Goal: Task Accomplishment & Management: Use online tool/utility

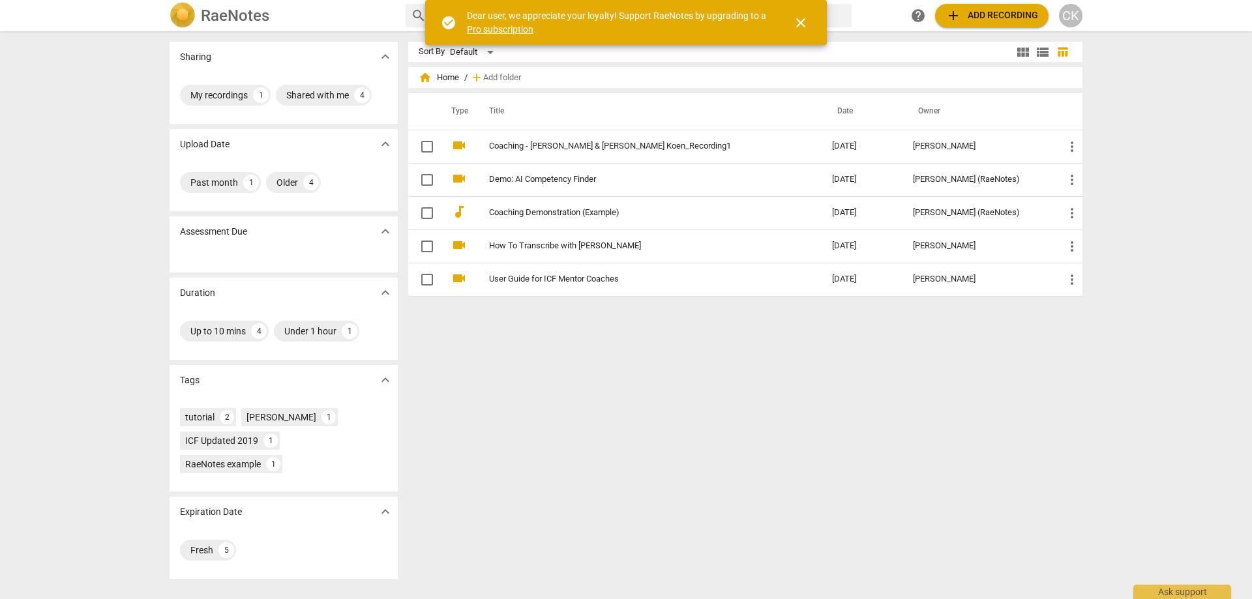
click at [985, 455] on div "Sort By Default view_module view_list table_chart home Home / add Add folder Ty…" at bounding box center [750, 315] width 685 height 547
click at [801, 24] on span "close" at bounding box center [801, 23] width 16 height 16
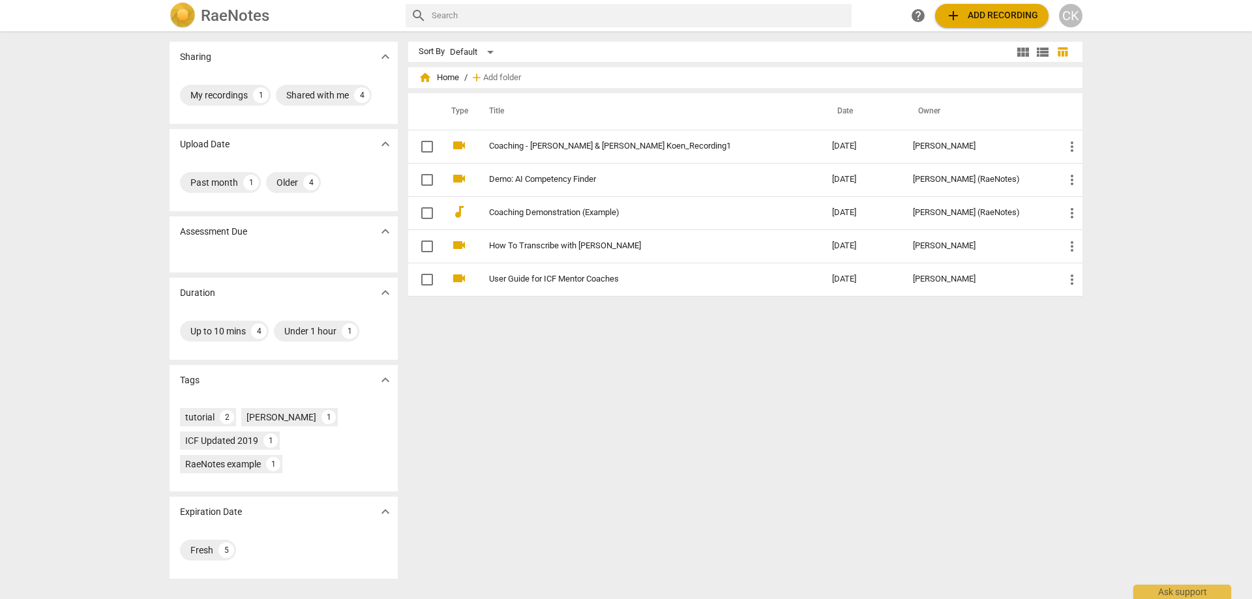
click at [736, 438] on div "Sort By Default view_module view_list table_chart home Home / add Add folder Ty…" at bounding box center [750, 315] width 685 height 547
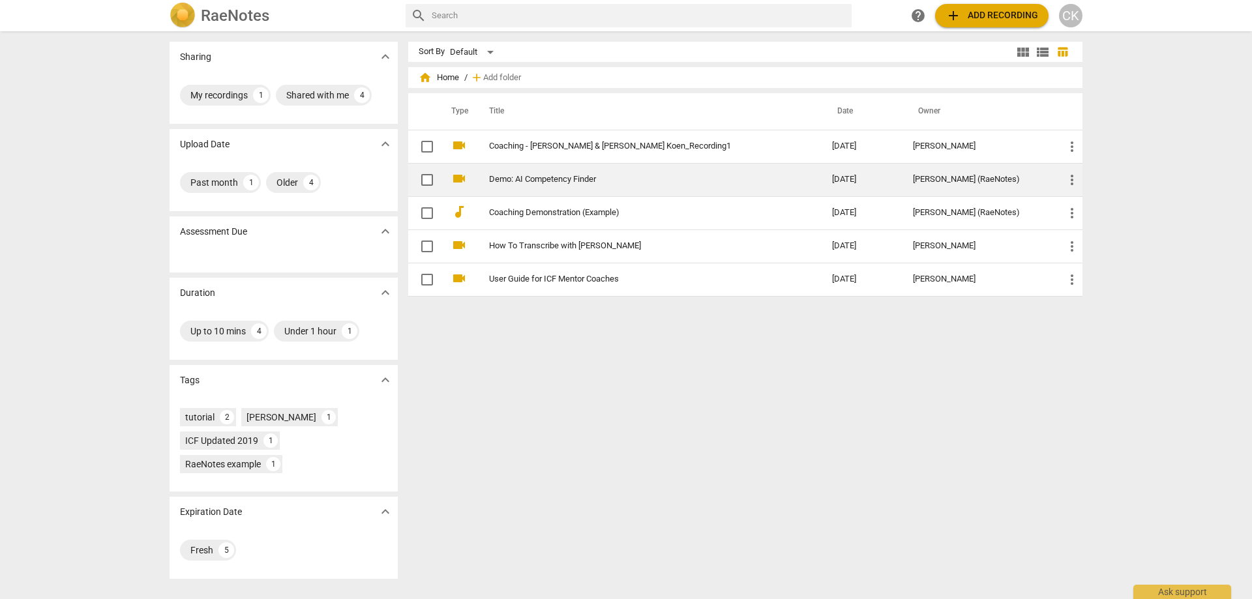
click at [565, 181] on link "Demo: AI Competency Finder" at bounding box center [637, 180] width 296 height 10
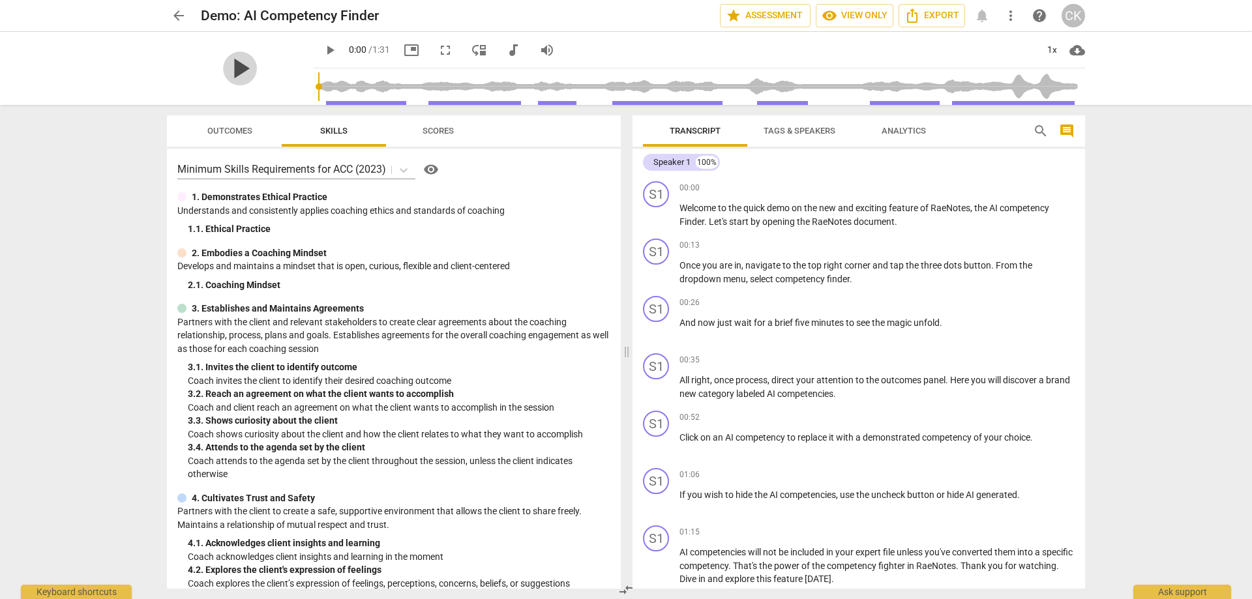
click at [239, 68] on span "play_arrow" at bounding box center [240, 69] width 34 height 34
click at [445, 50] on span "fullscreen" at bounding box center [446, 50] width 16 height 16
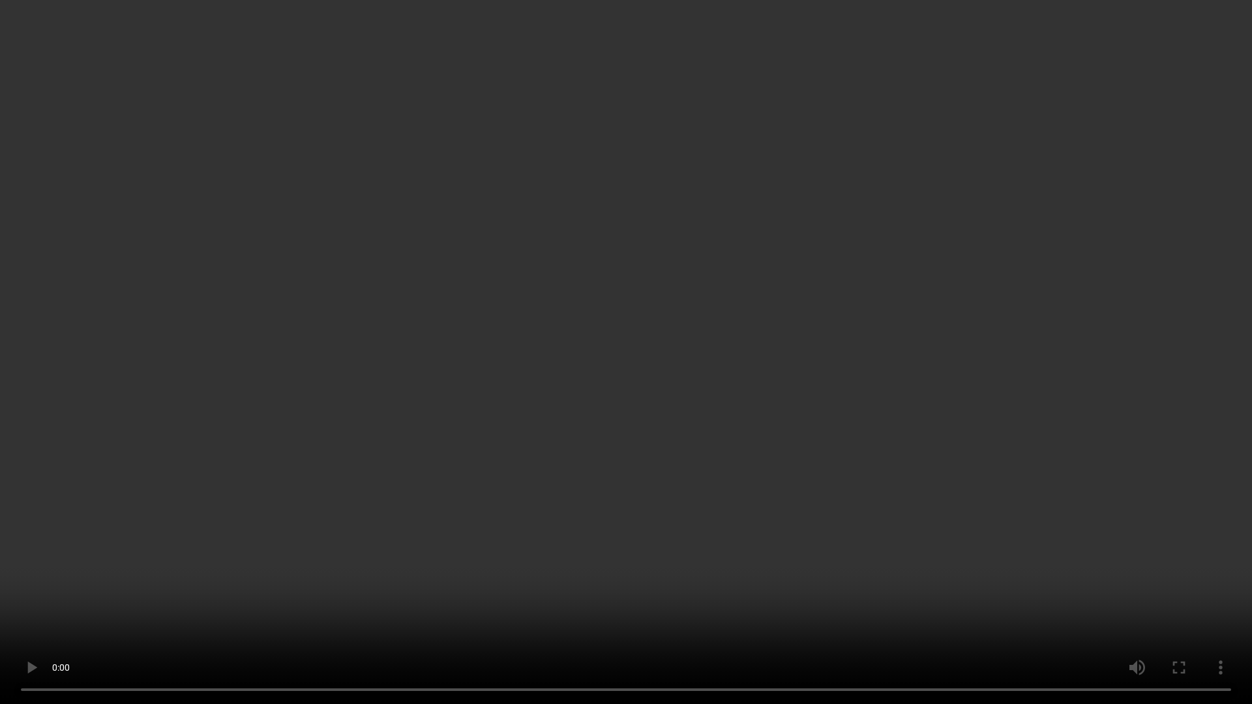
type input "91"
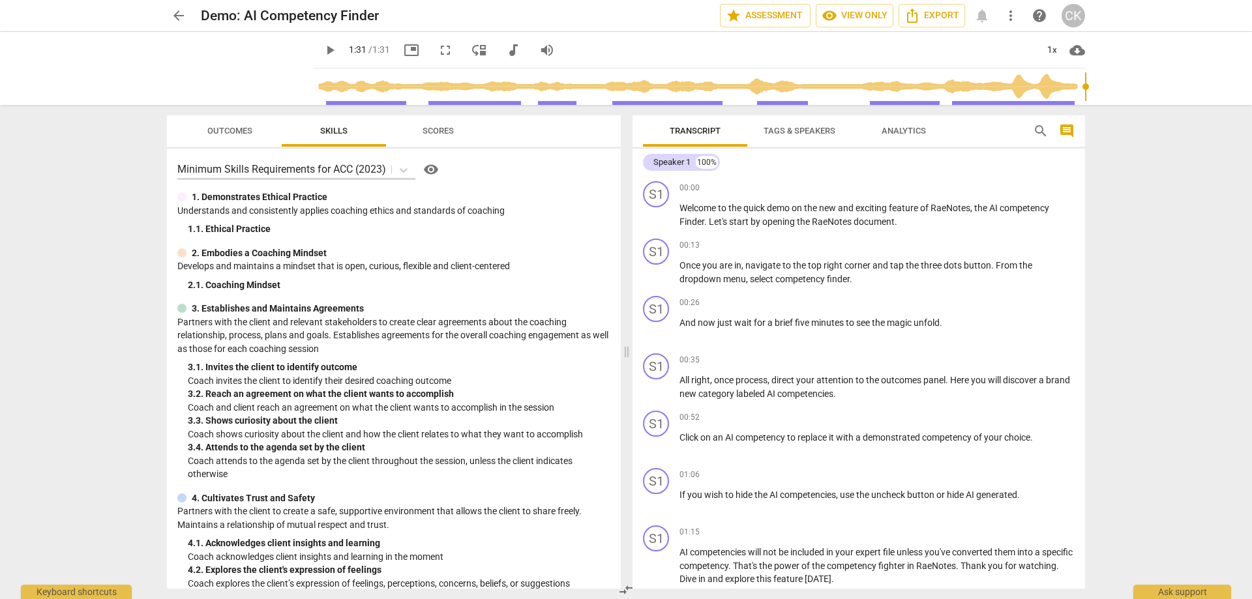
click at [173, 10] on span "arrow_back" at bounding box center [179, 16] width 16 height 16
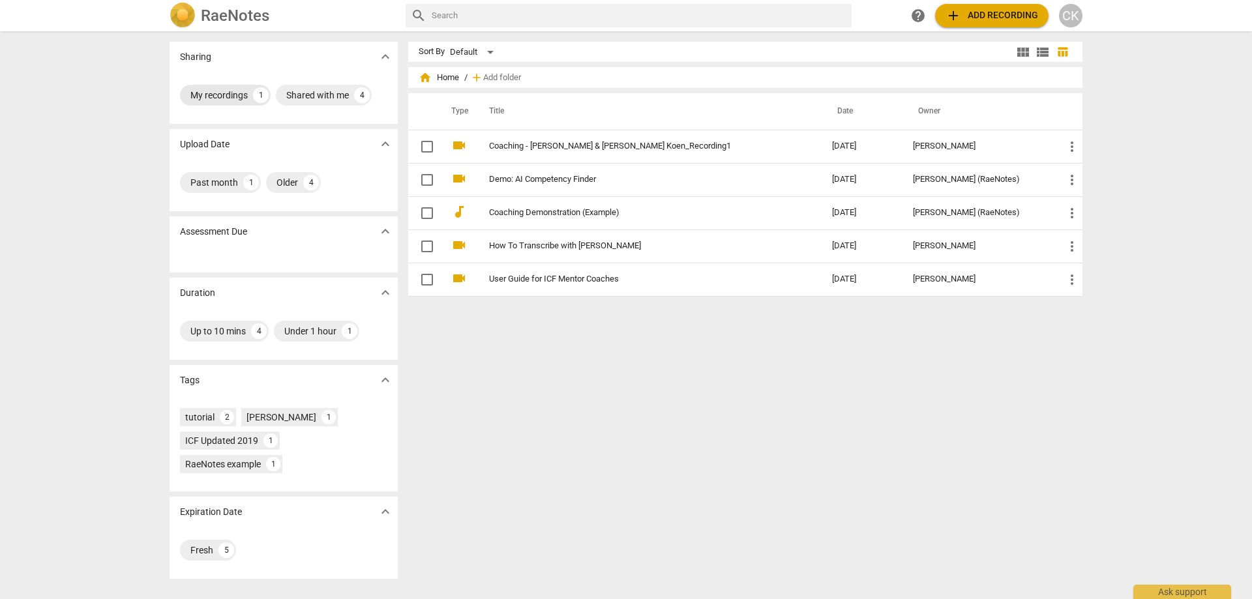
click at [232, 89] on div "My recordings" at bounding box center [218, 95] width 57 height 13
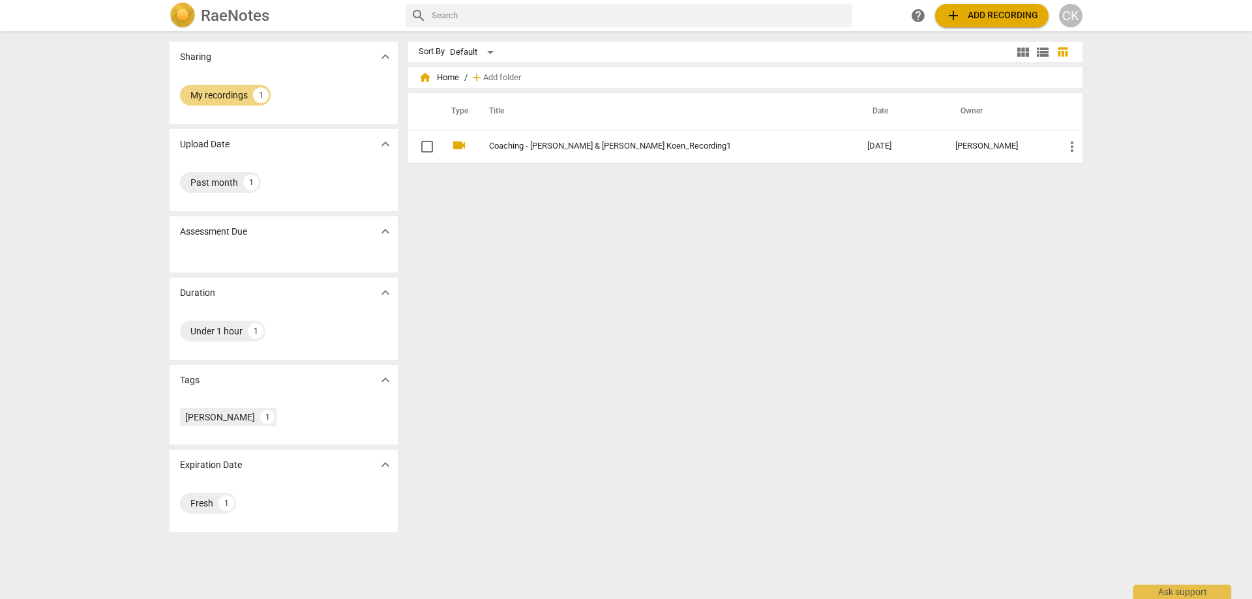
click at [1000, 6] on button "add Add recording" at bounding box center [991, 15] width 113 height 23
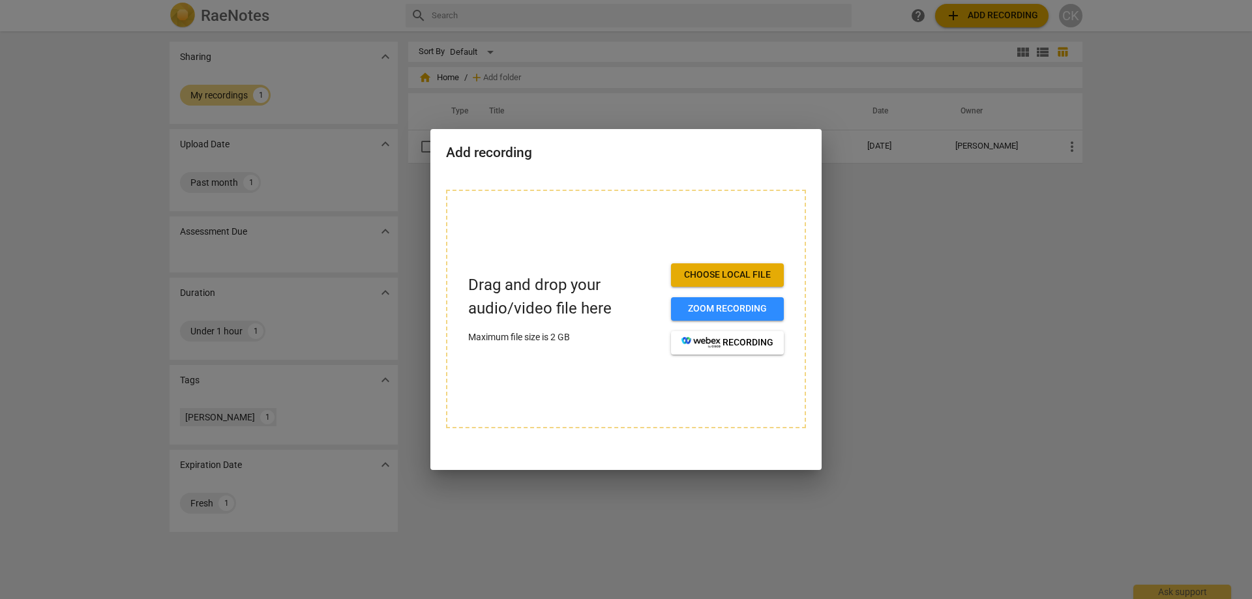
click at [729, 271] on span "Choose local file" at bounding box center [727, 275] width 92 height 13
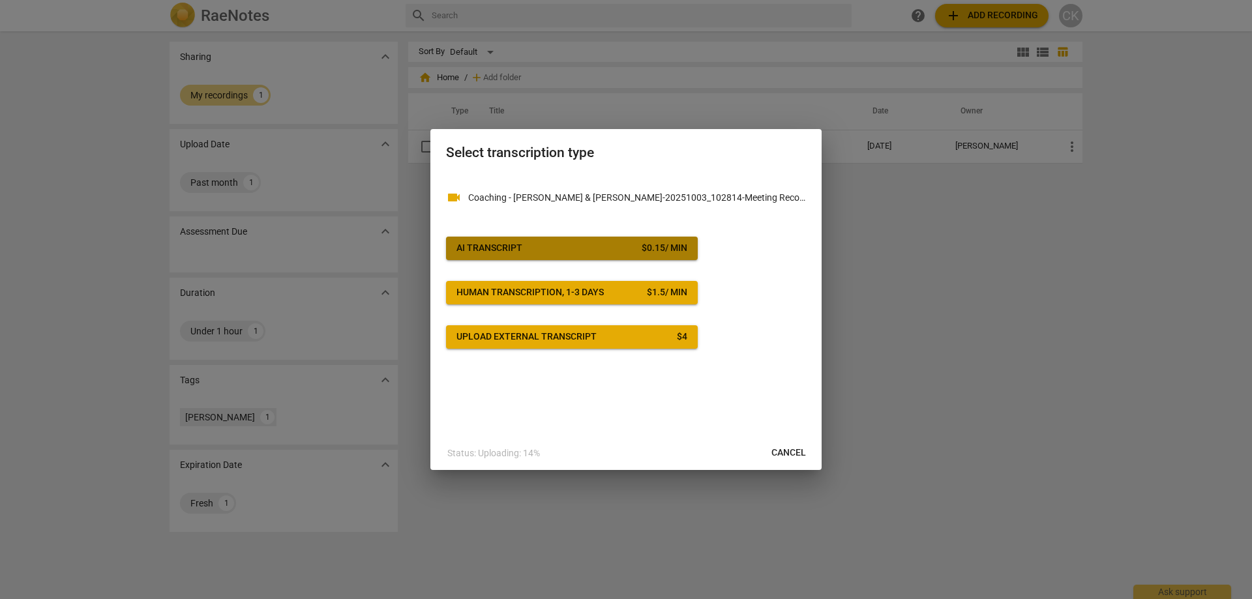
click at [605, 243] on span "AI Transcript $ 0.15 / min" at bounding box center [571, 248] width 231 height 13
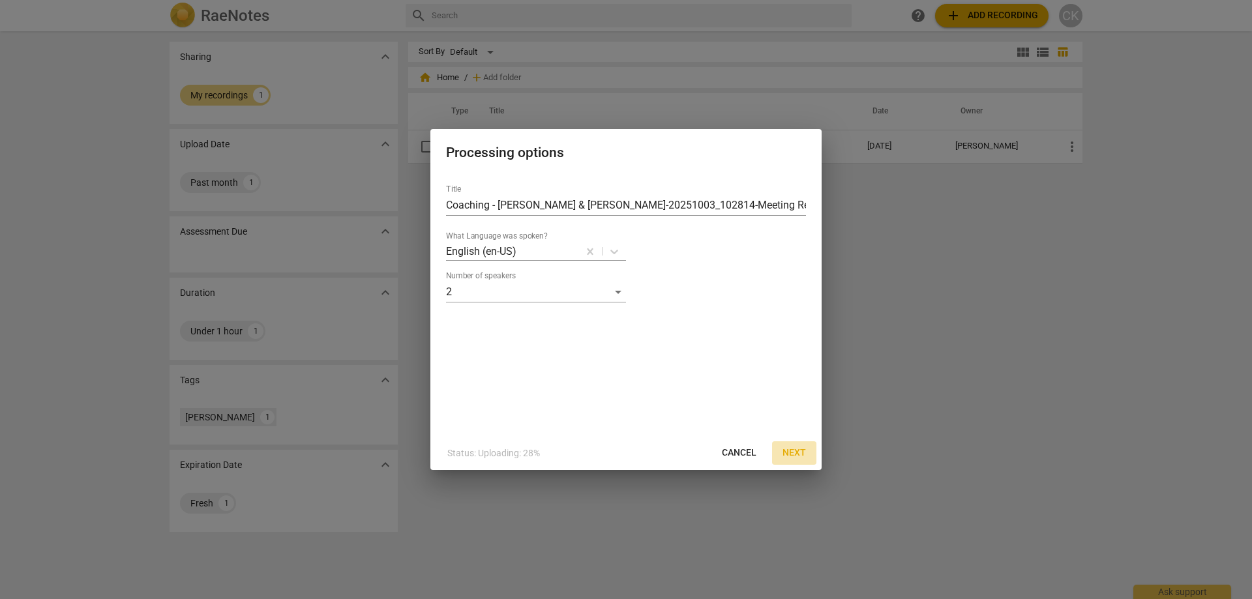
click at [790, 451] on span "Next" at bounding box center [794, 453] width 23 height 13
